Goal: Check status: Check status

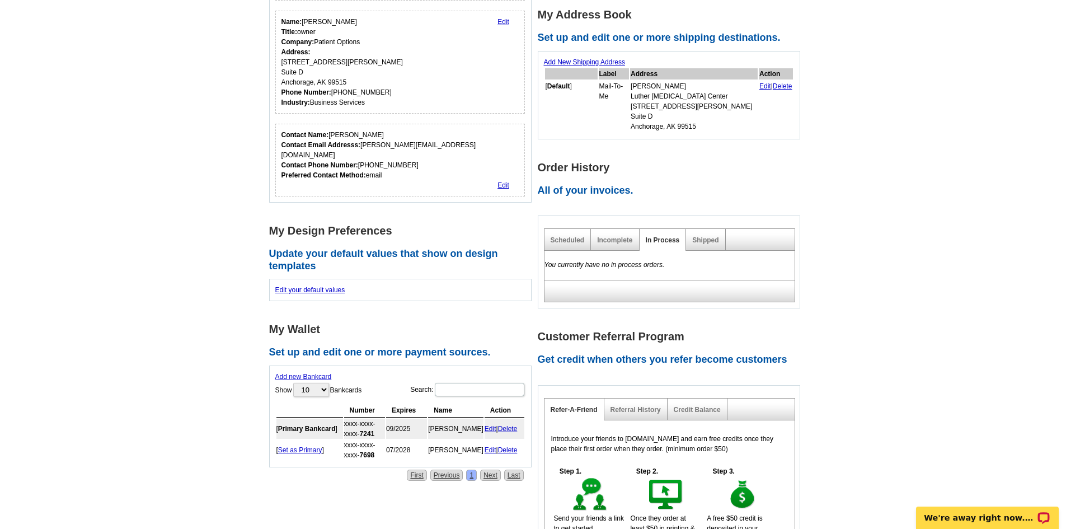
scroll to position [280, 0]
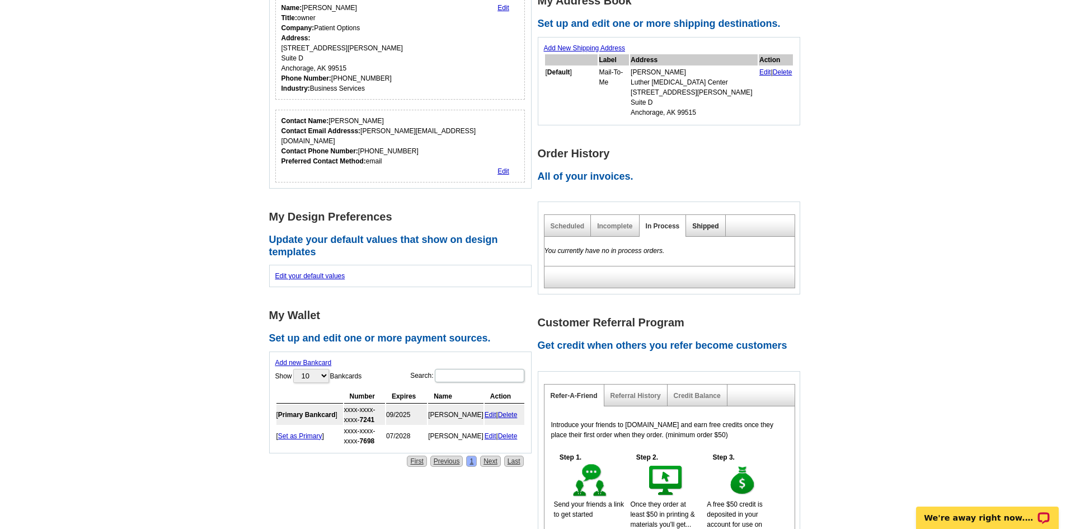
click at [706, 222] on link "Shipped" at bounding box center [705, 226] width 26 height 8
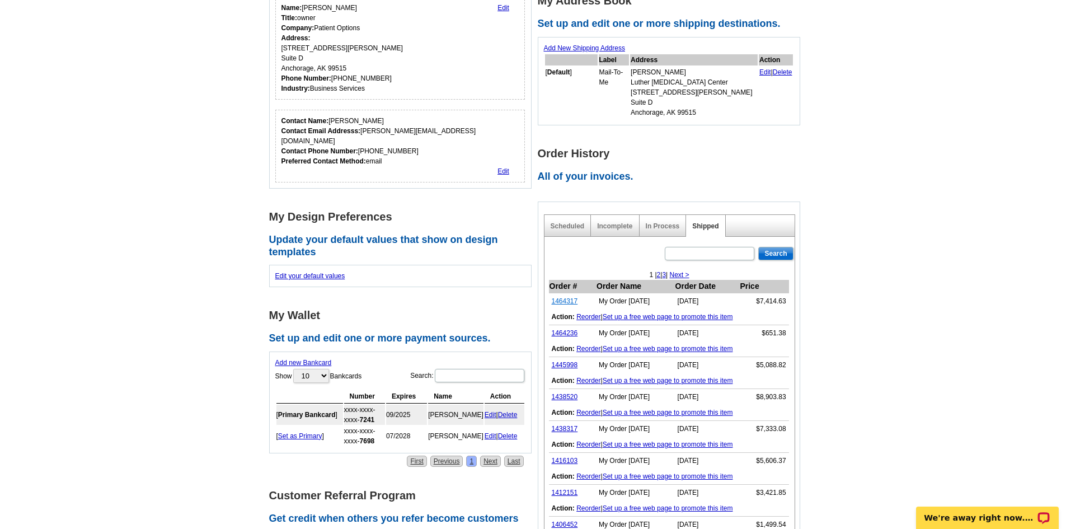
click at [569, 297] on link "1464317" at bounding box center [565, 301] width 26 height 8
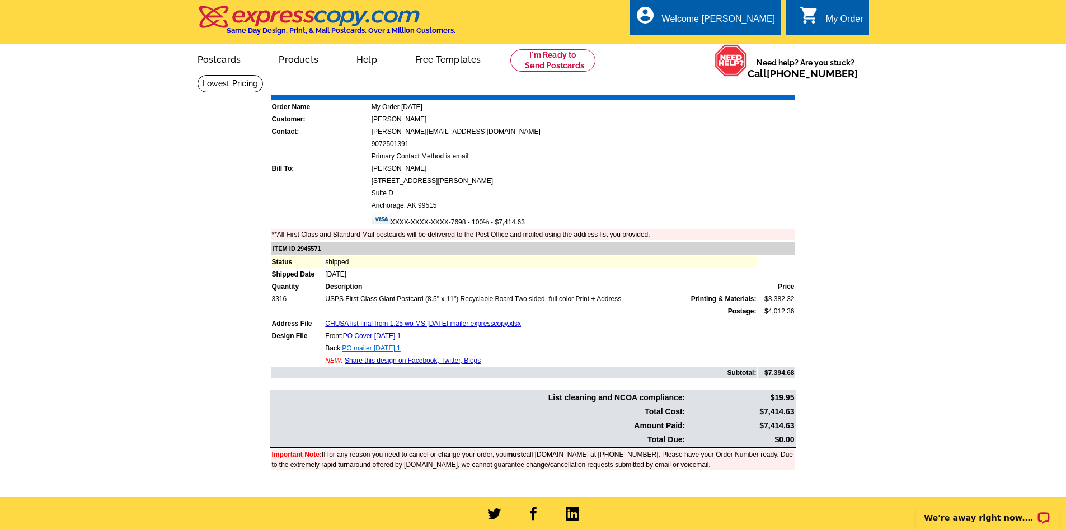
click at [365, 348] on link "PO mailer [DATE] 1" at bounding box center [371, 348] width 58 height 8
click at [373, 336] on link "PO Cover [DATE] 1" at bounding box center [372, 336] width 58 height 8
click at [343, 332] on link "PO Cover [DATE] 1" at bounding box center [372, 336] width 58 height 8
